Goal: Use online tool/utility

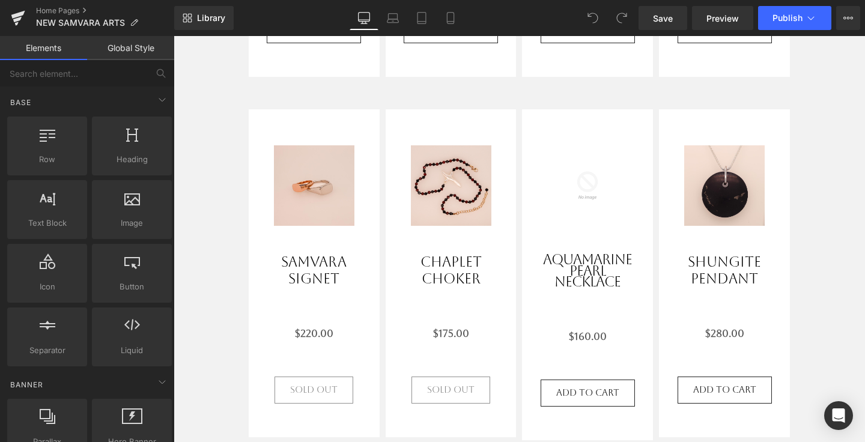
scroll to position [1074, 0]
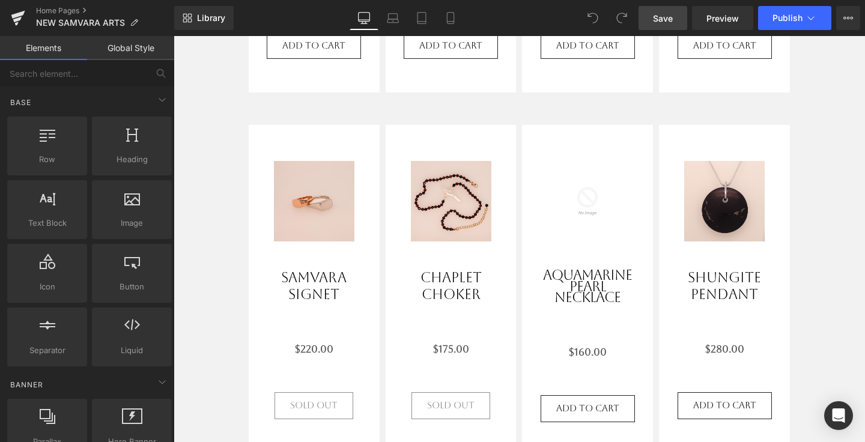
click at [672, 16] on span "Save" at bounding box center [663, 18] width 20 height 13
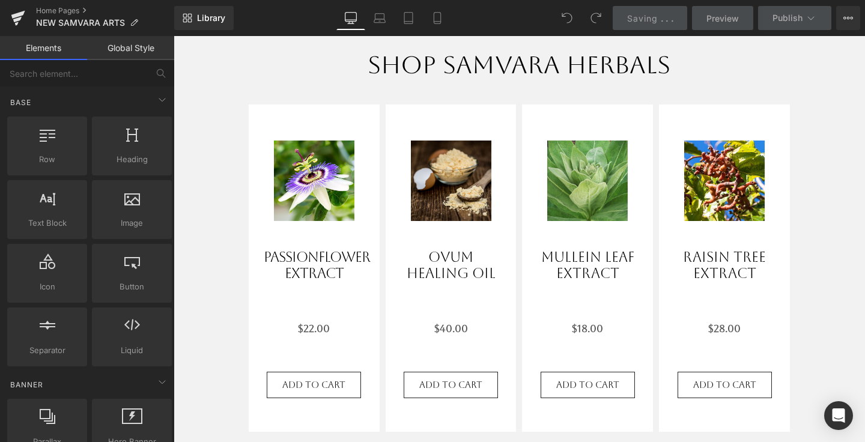
scroll to position [1514, 0]
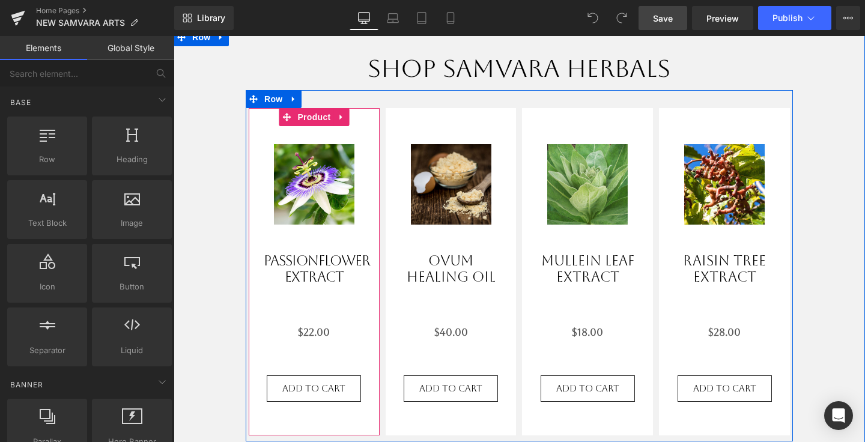
click at [271, 116] on div "Sale Off (P) Image Passionflower Extract (P) Title $0 $22.00 (P) Price Add To C…" at bounding box center [314, 272] width 131 height 328
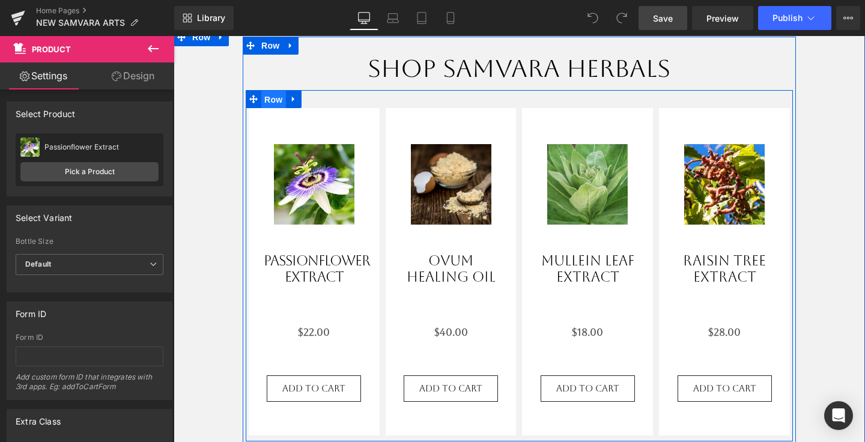
click at [267, 98] on span "Row" at bounding box center [273, 100] width 24 height 18
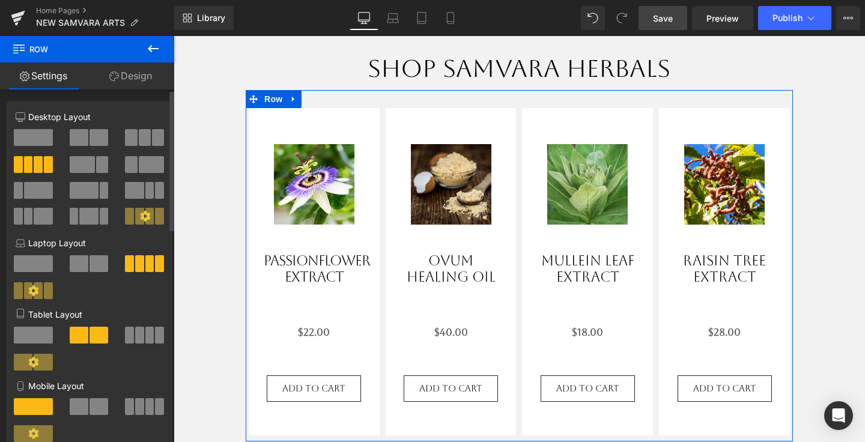
click at [89, 141] on span at bounding box center [98, 137] width 19 height 17
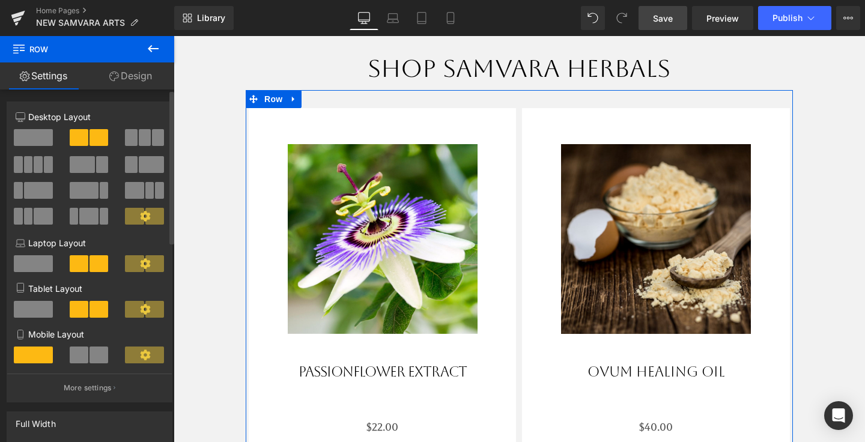
click at [35, 163] on span at bounding box center [38, 164] width 9 height 17
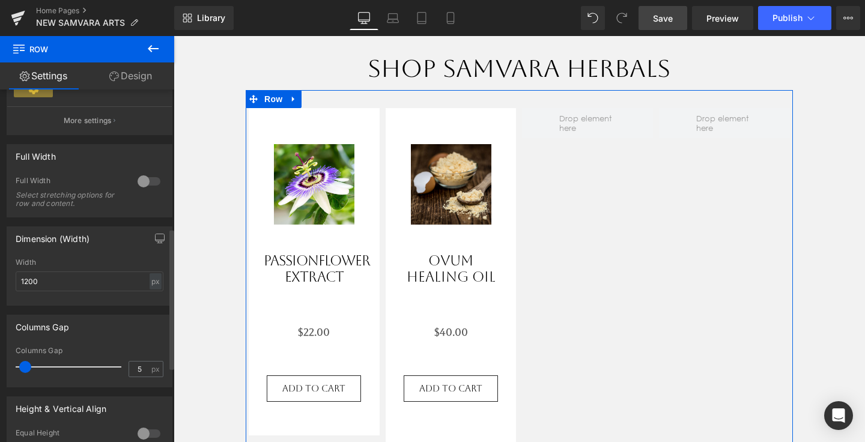
scroll to position [346, 0]
click at [146, 184] on div at bounding box center [148, 179] width 29 height 19
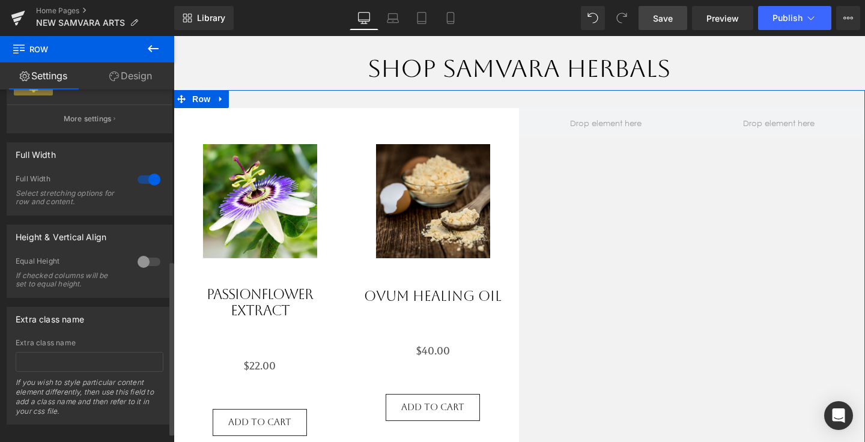
click at [146, 184] on div at bounding box center [148, 179] width 29 height 19
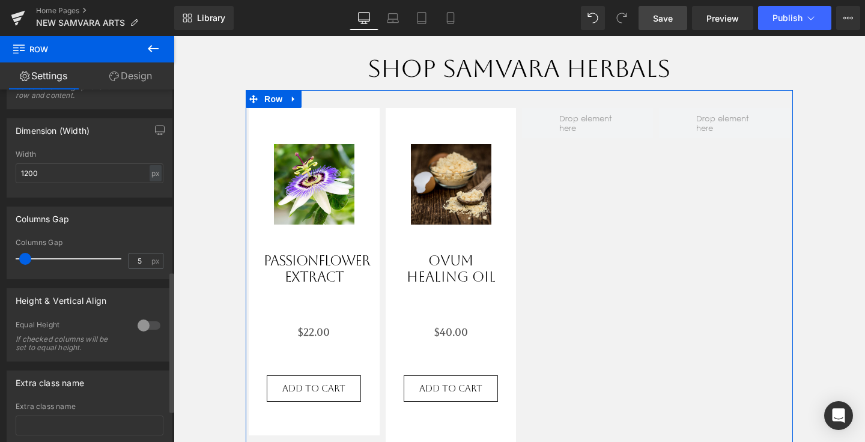
scroll to position [455, 0]
click at [150, 178] on div "px" at bounding box center [156, 171] width 12 height 16
click at [133, 178] on input "1200" at bounding box center [90, 171] width 148 height 20
click at [150, 177] on div "px" at bounding box center [156, 171] width 12 height 16
click at [151, 189] on li "%" at bounding box center [155, 189] width 15 height 17
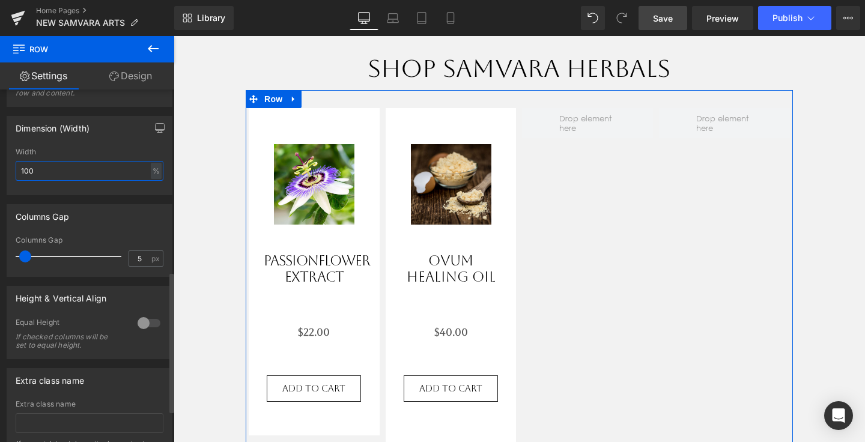
click at [107, 180] on input "100" at bounding box center [90, 171] width 148 height 20
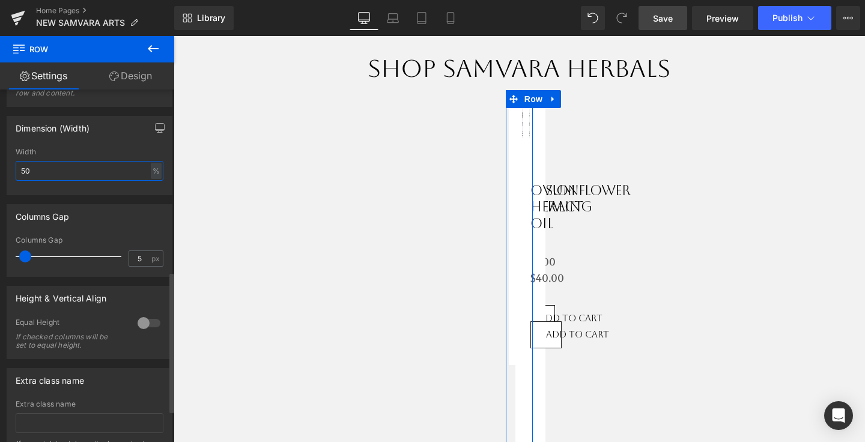
type input "50"
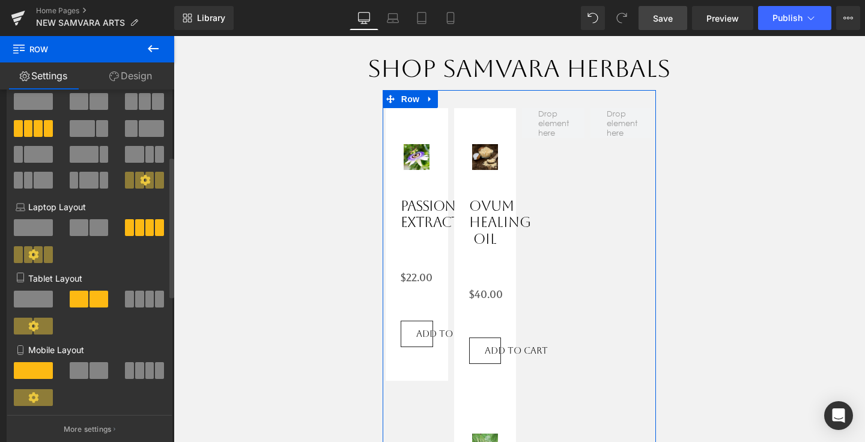
scroll to position [0, 0]
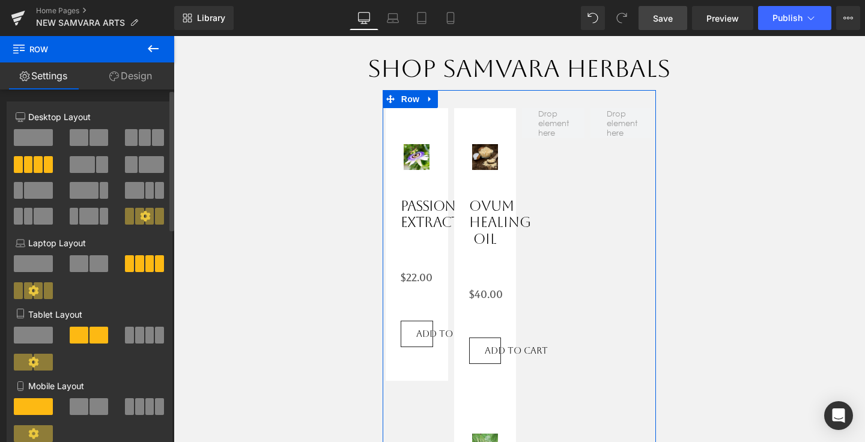
click at [89, 142] on span at bounding box center [98, 137] width 19 height 17
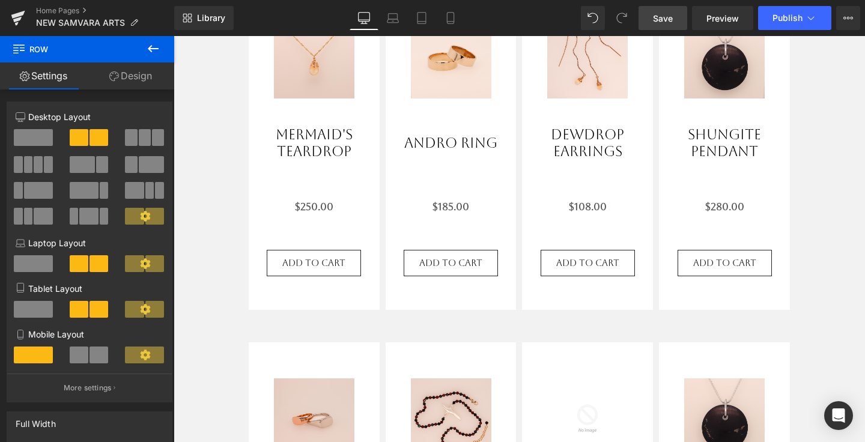
scroll to position [858, 0]
